Goal: Find specific page/section: Find specific page/section

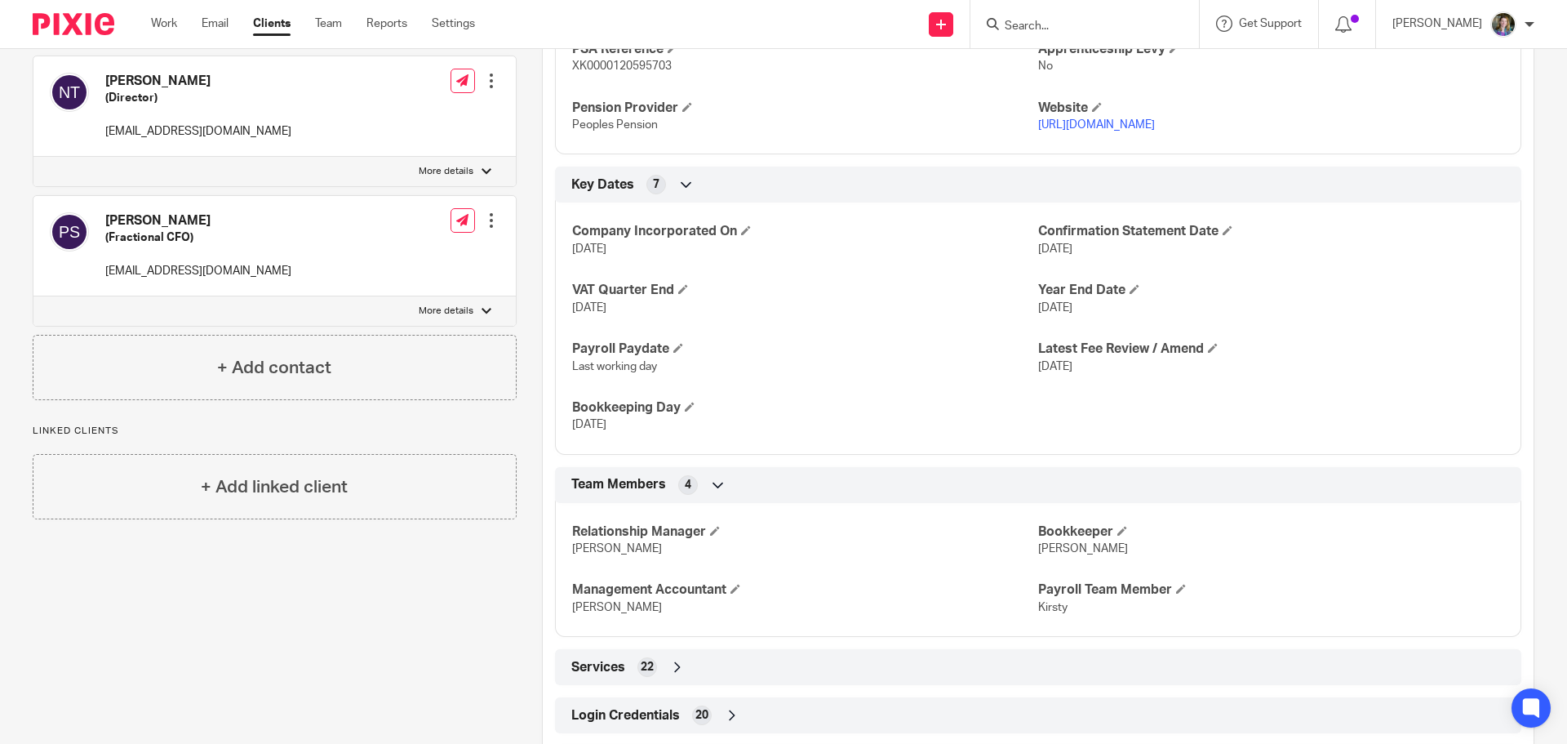
scroll to position [998, 0]
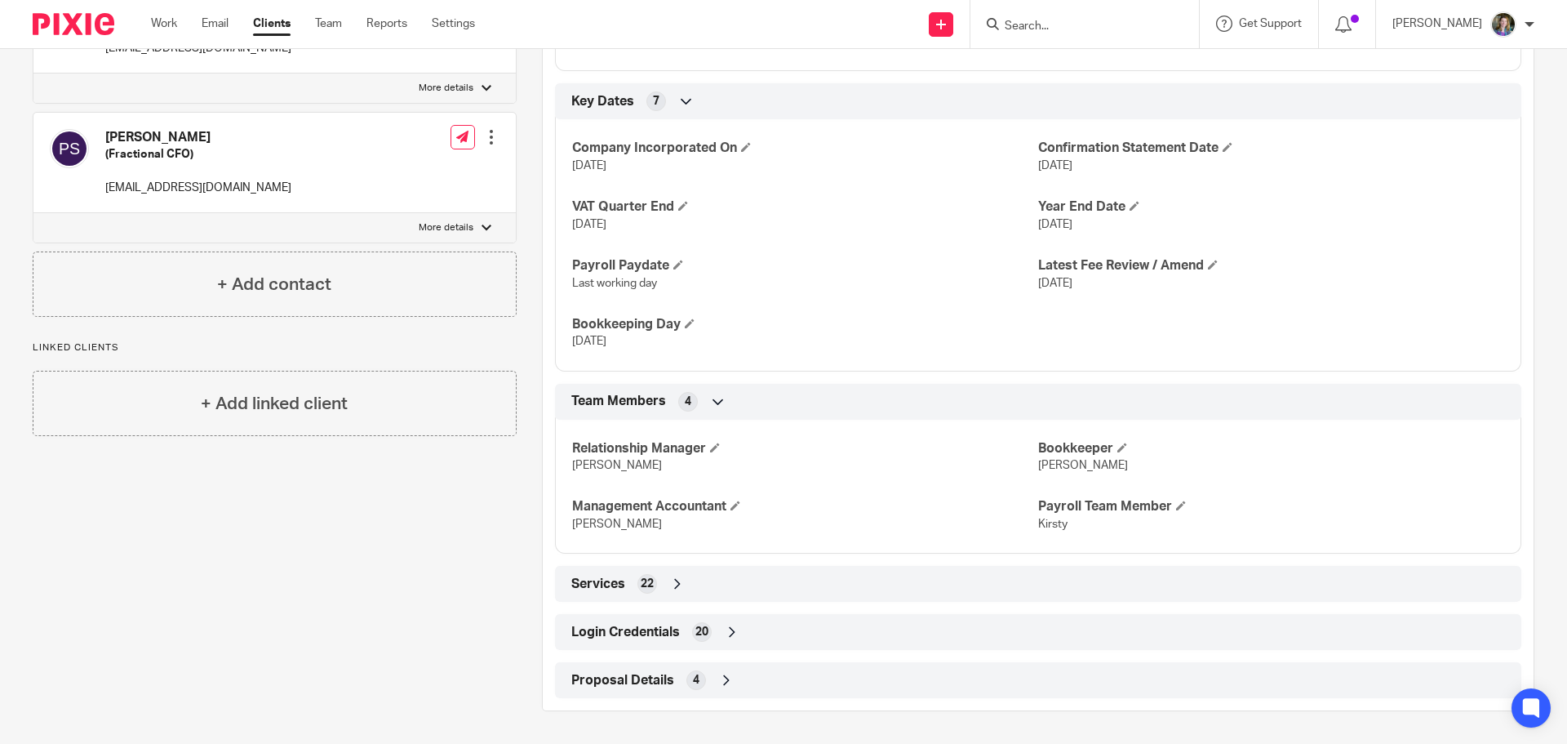
click at [730, 631] on icon at bounding box center [732, 632] width 16 height 16
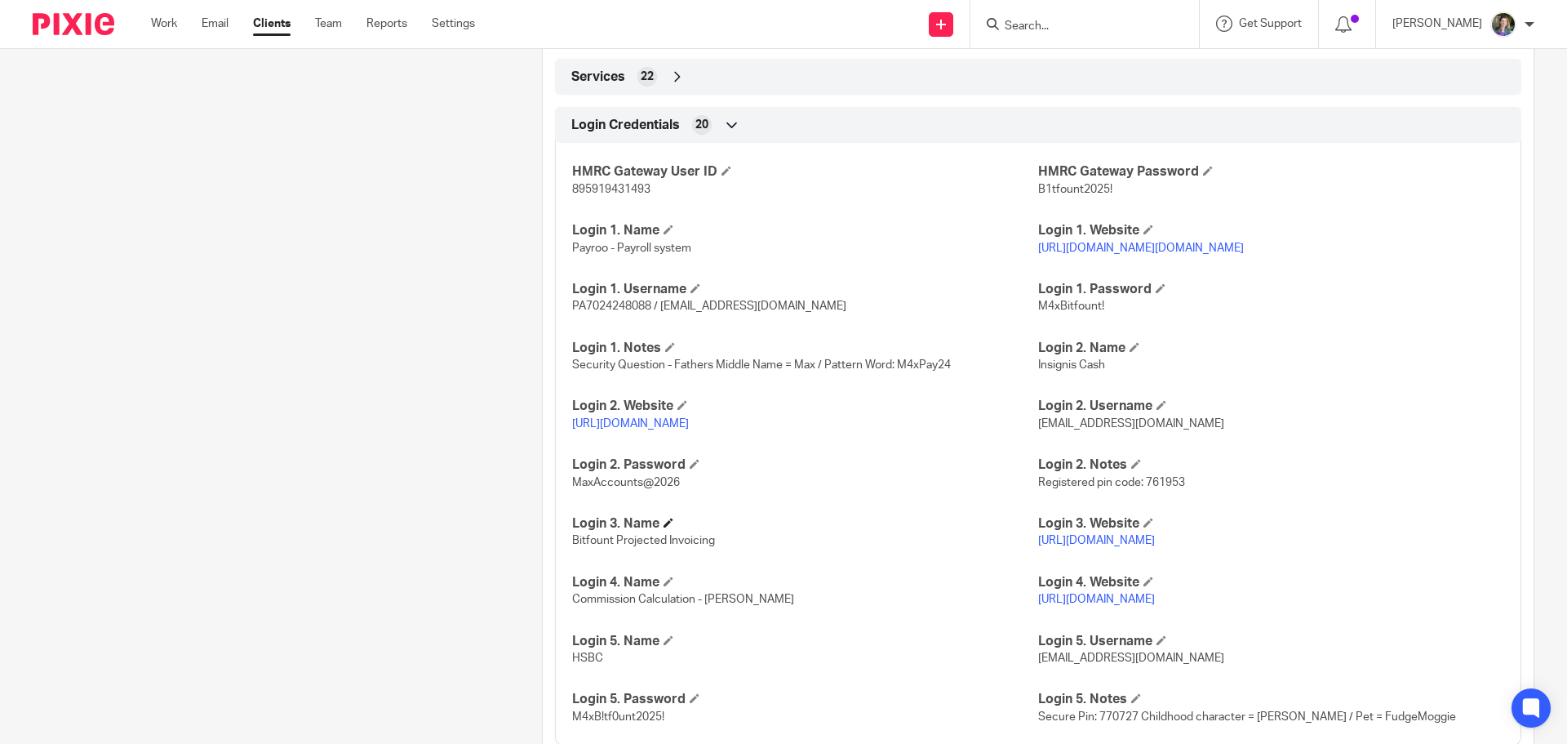
scroll to position [1570, 0]
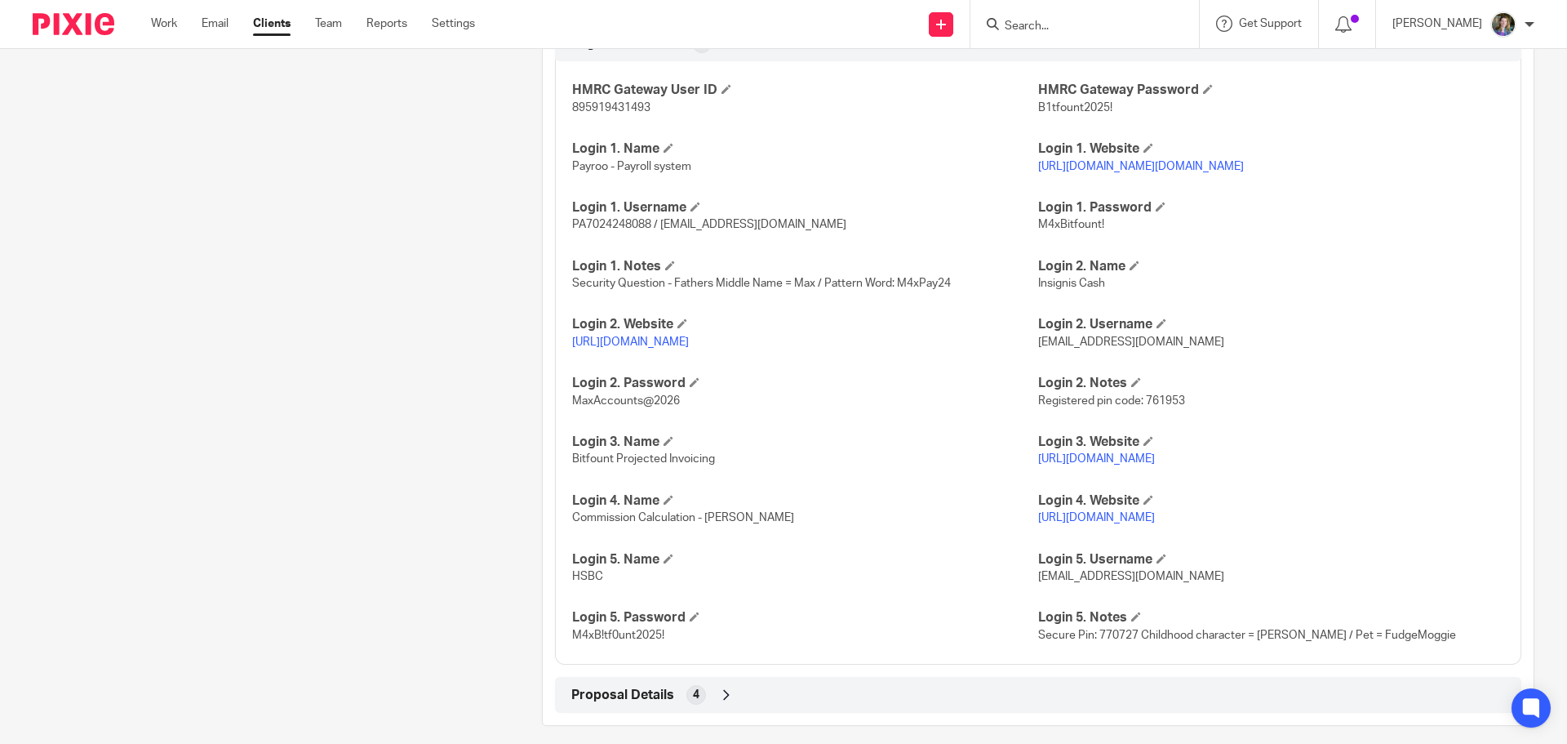
click at [1108, 523] on link "https://docs.google.com/spreadsheets/d/1tsFVXkySl1Wn5trV6pSd-IiCvRnzl-uy-zYHYPY…" at bounding box center [1096, 517] width 117 height 11
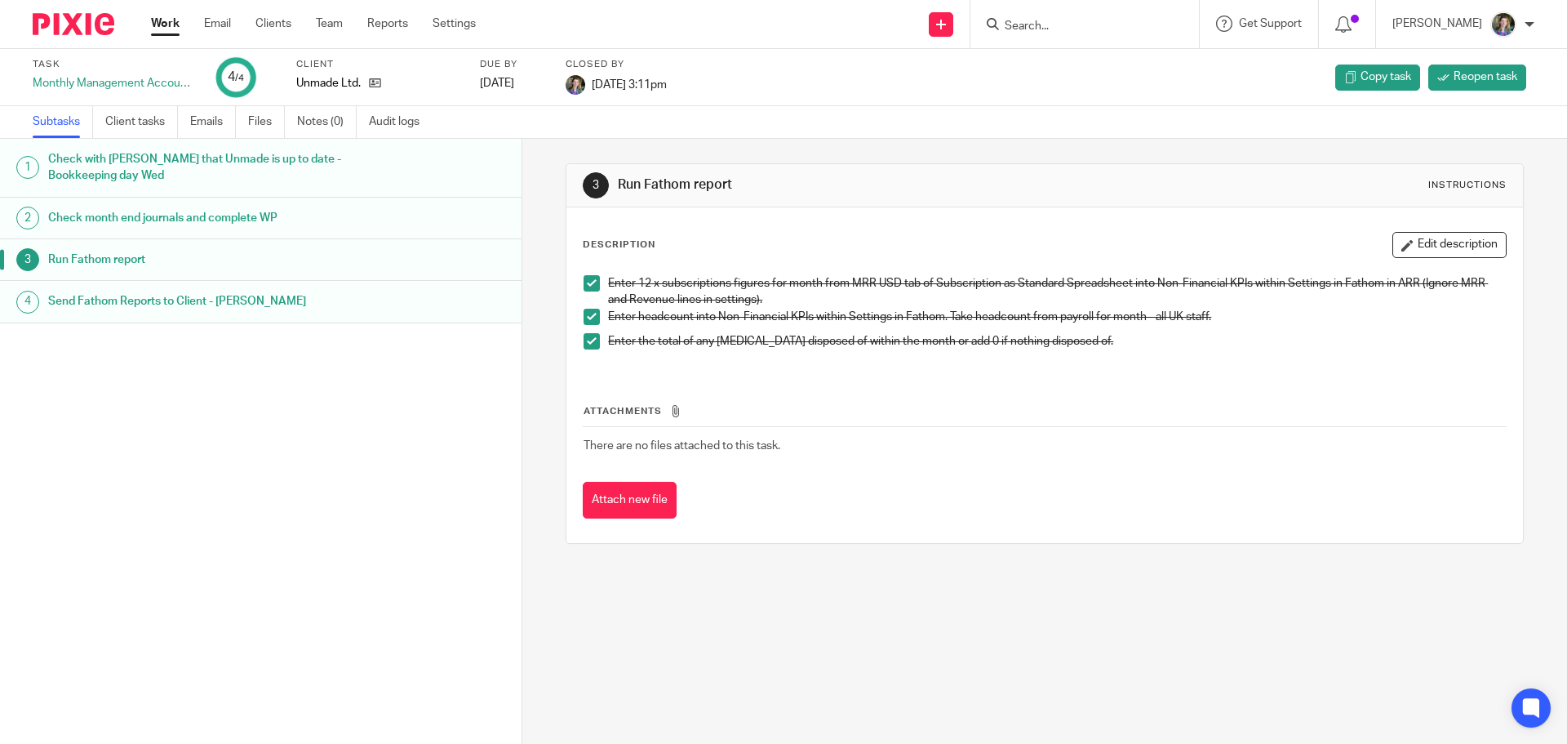
click at [168, 23] on link "Work" at bounding box center [165, 24] width 29 height 16
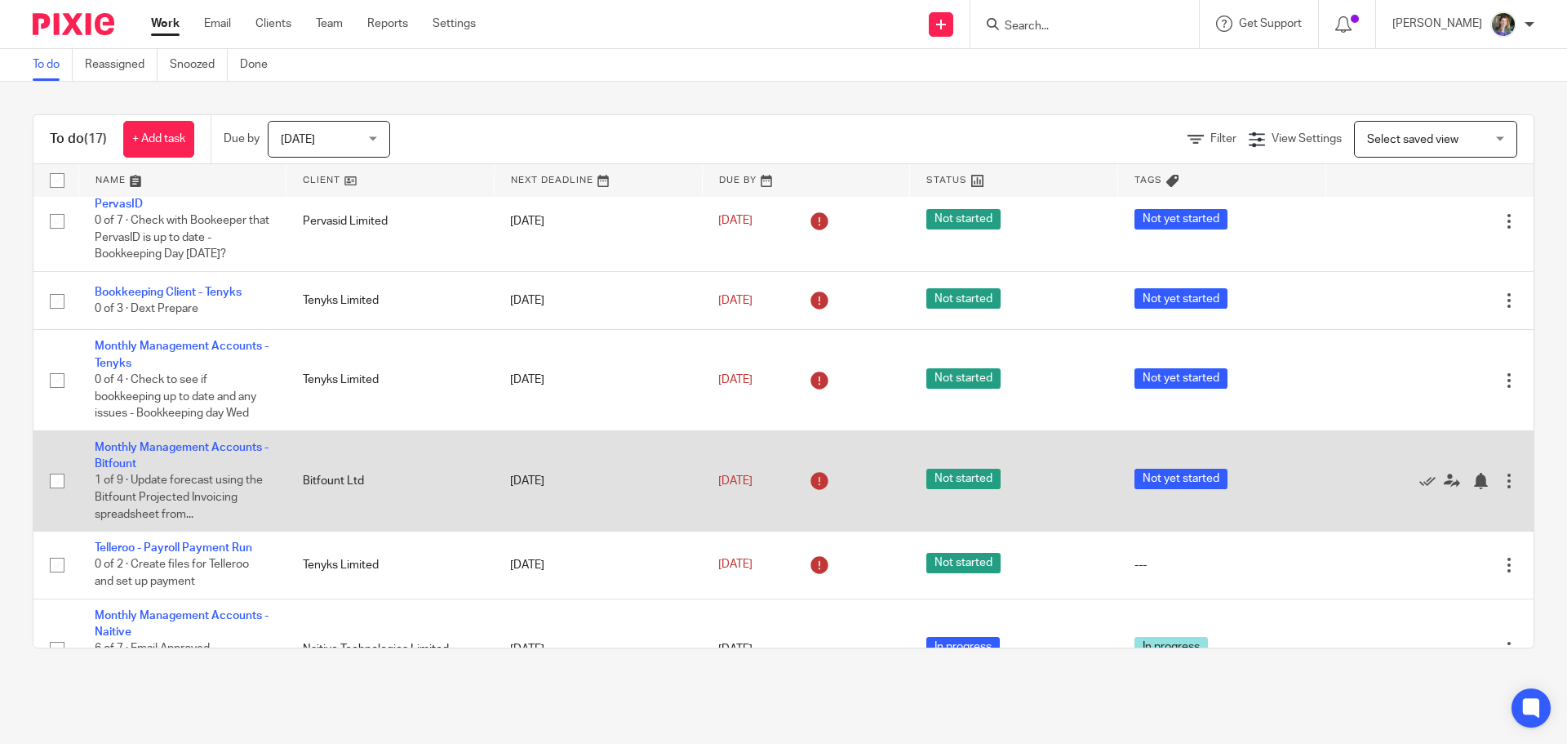
scroll to position [1084, 0]
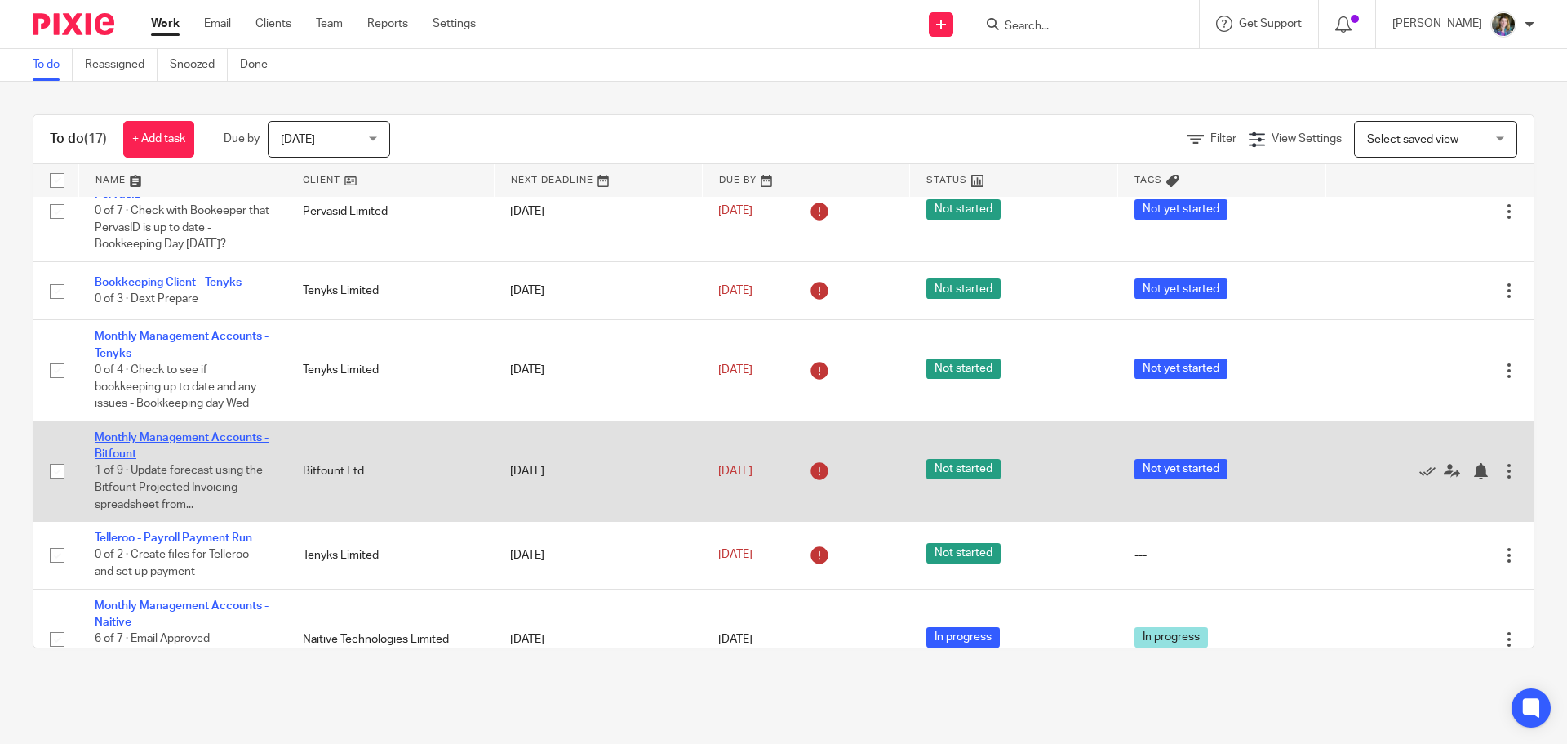
click at [235, 432] on link "Monthly Management Accounts - Bitfount" at bounding box center [182, 446] width 174 height 28
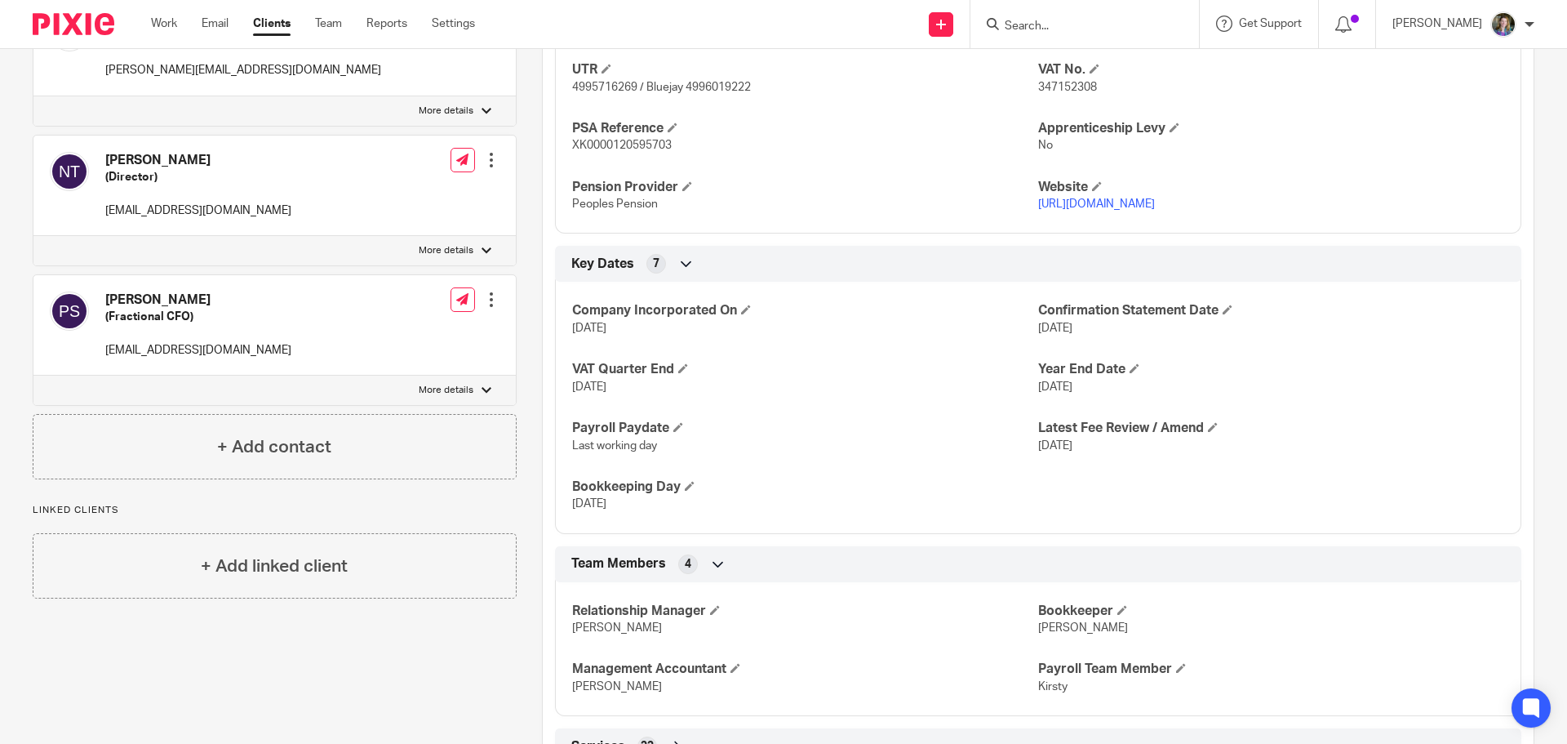
scroll to position [998, 0]
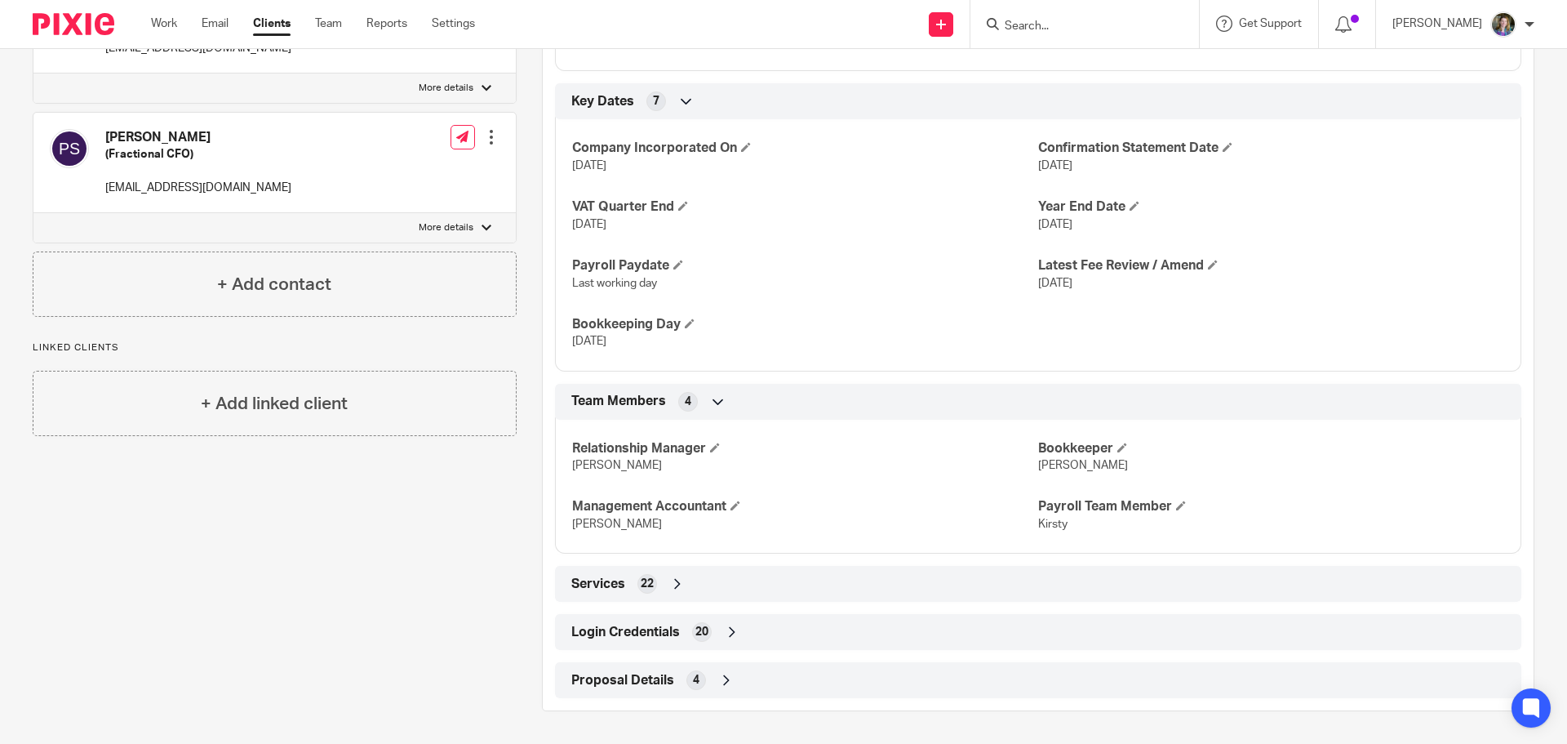
click at [729, 633] on icon at bounding box center [732, 632] width 16 height 16
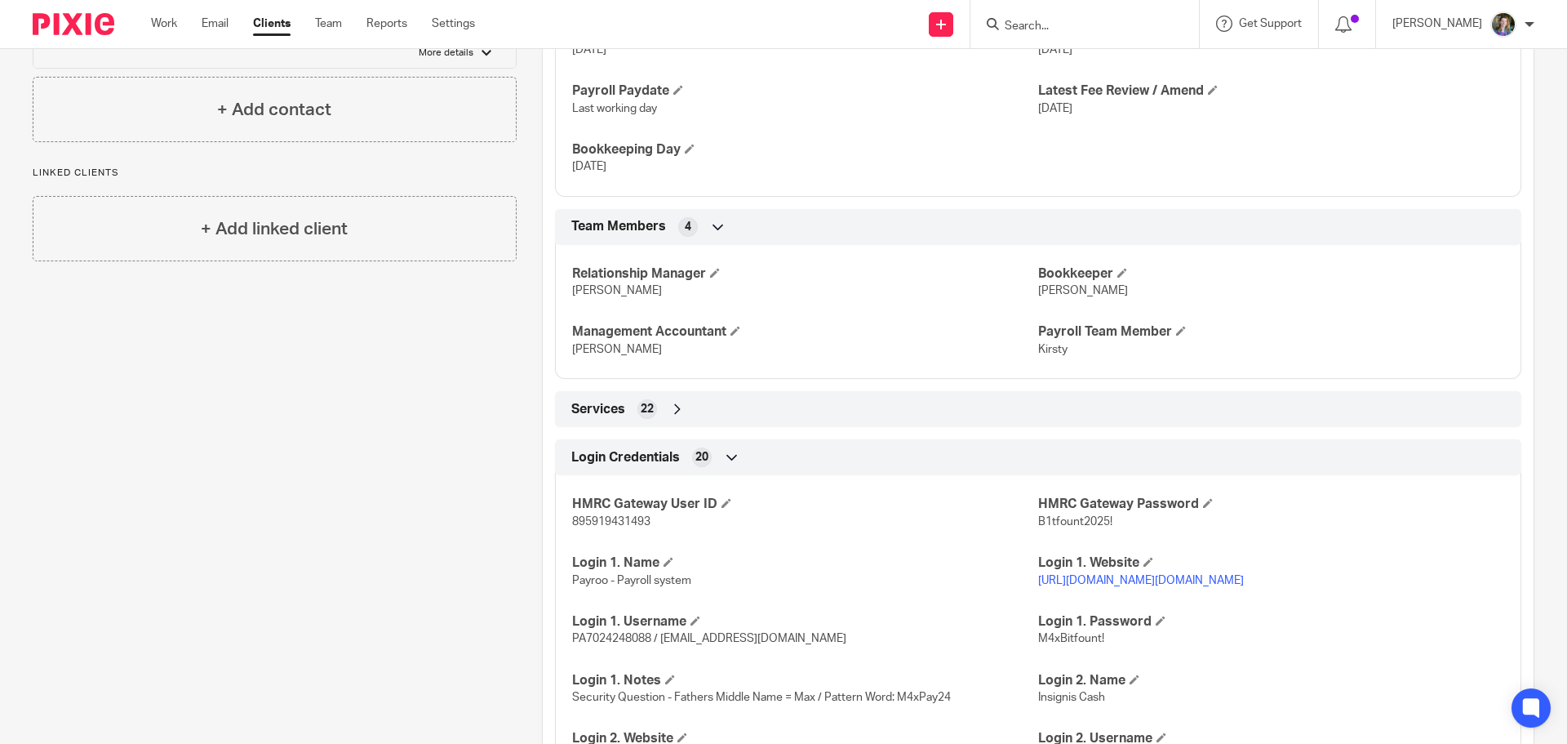
scroll to position [1570, 0]
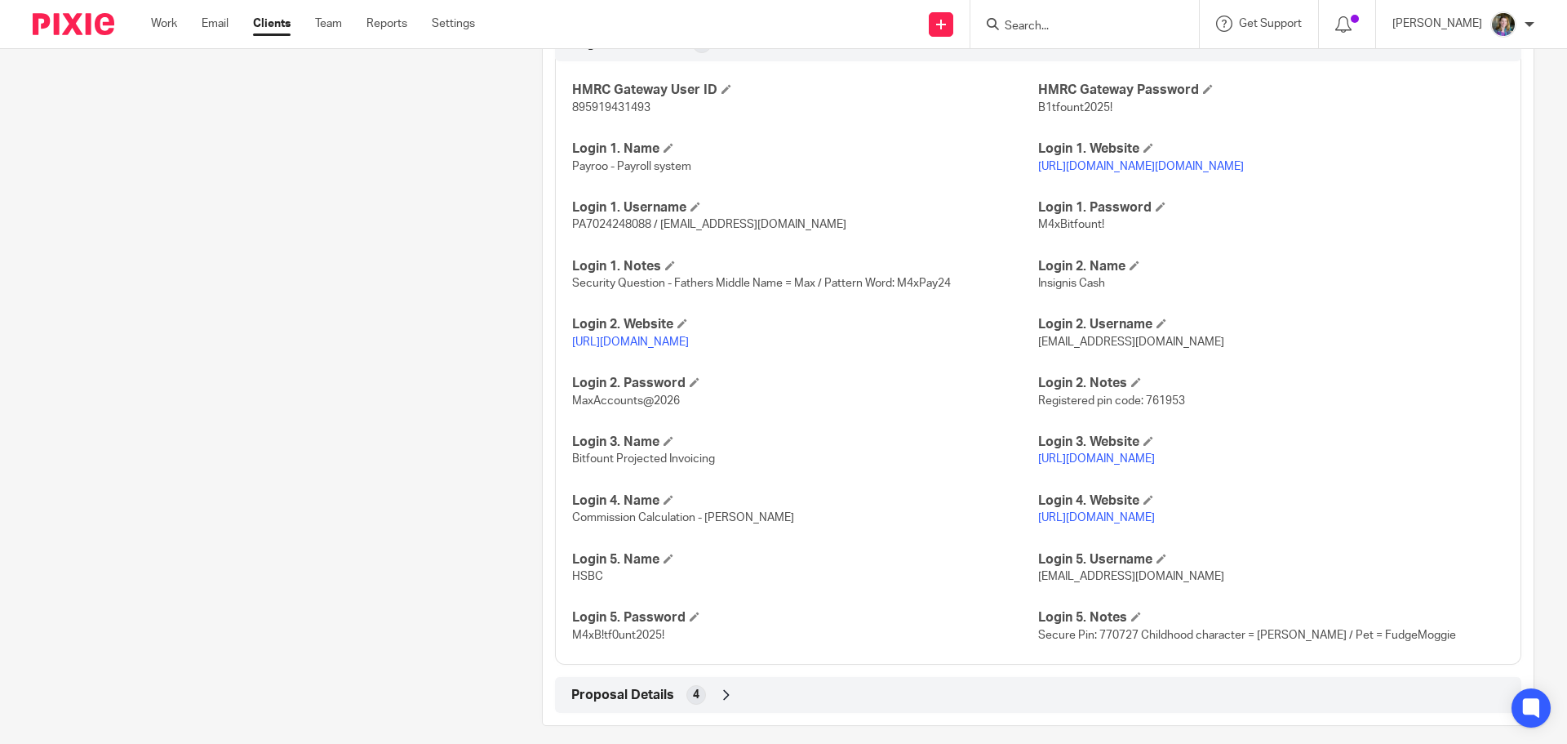
click at [1142, 464] on link "[URL][DOMAIN_NAME]" at bounding box center [1096, 458] width 117 height 11
